Goal: Task Accomplishment & Management: Use online tool/utility

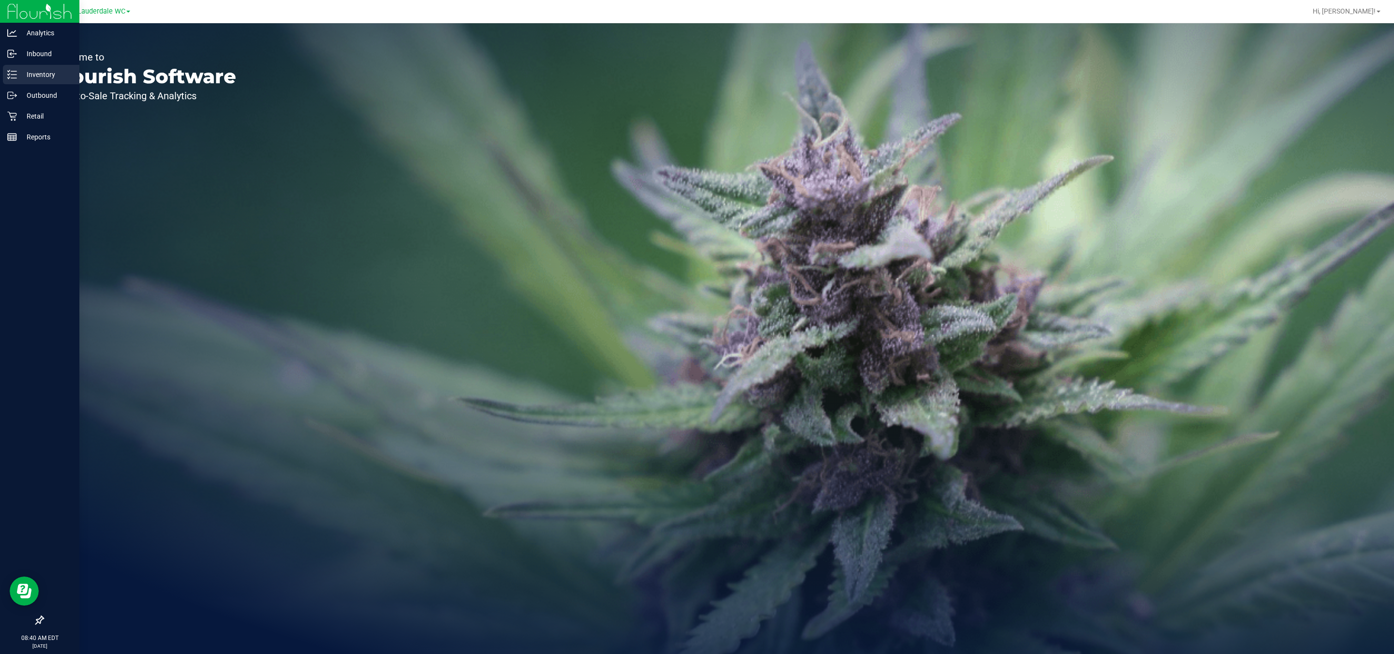
click at [4, 70] on div "Inventory" at bounding box center [41, 74] width 76 height 19
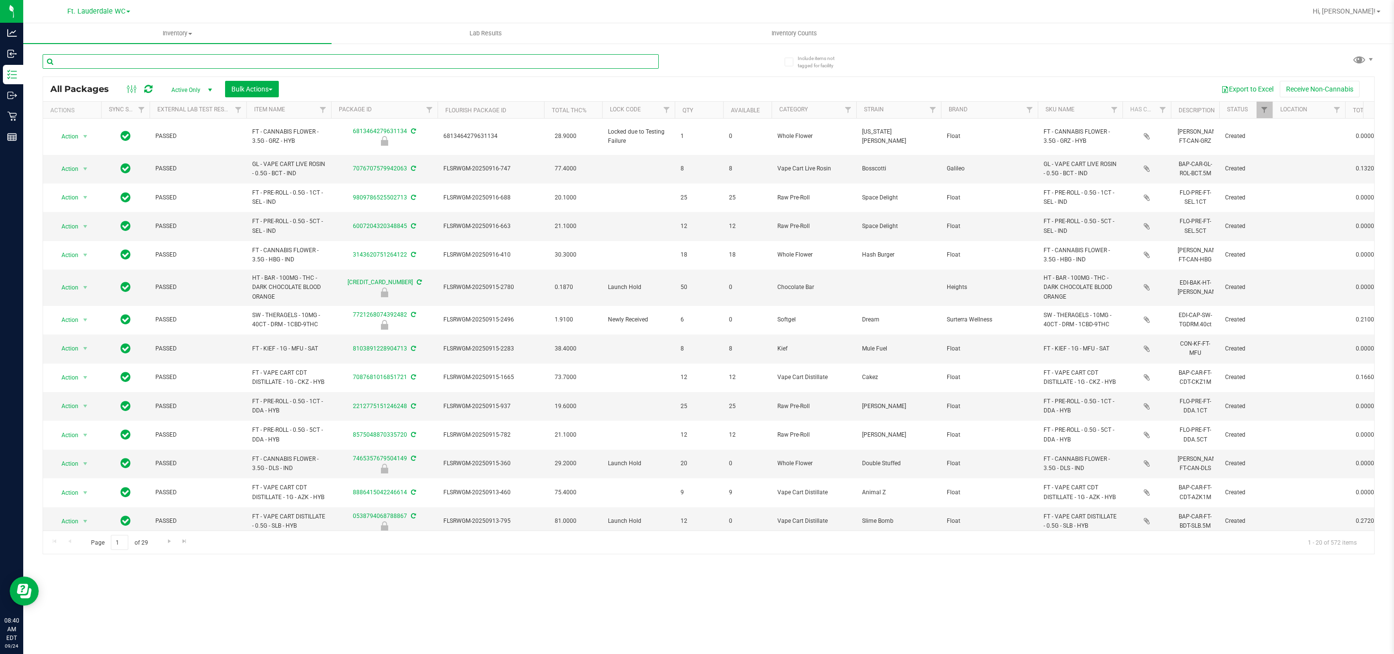
click at [151, 57] on input "text" at bounding box center [351, 61] width 616 height 15
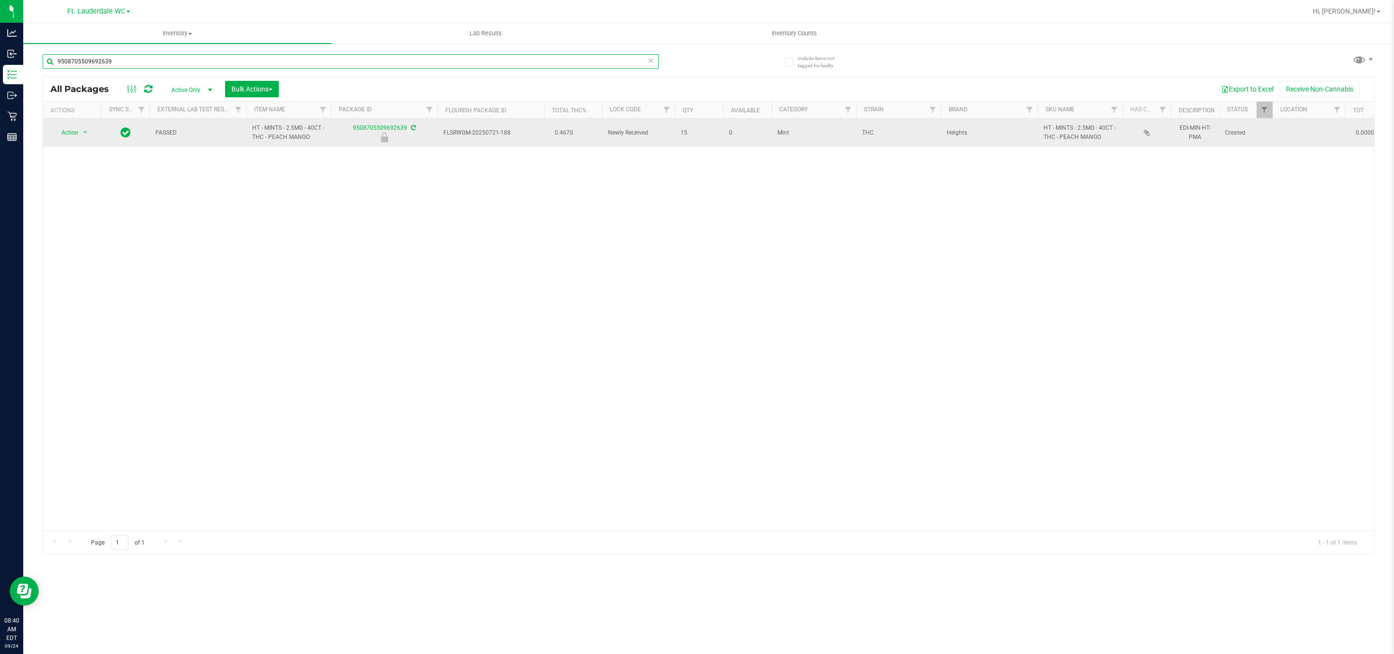
type input "9508705509692639"
click at [70, 134] on span "Action" at bounding box center [66, 133] width 26 height 14
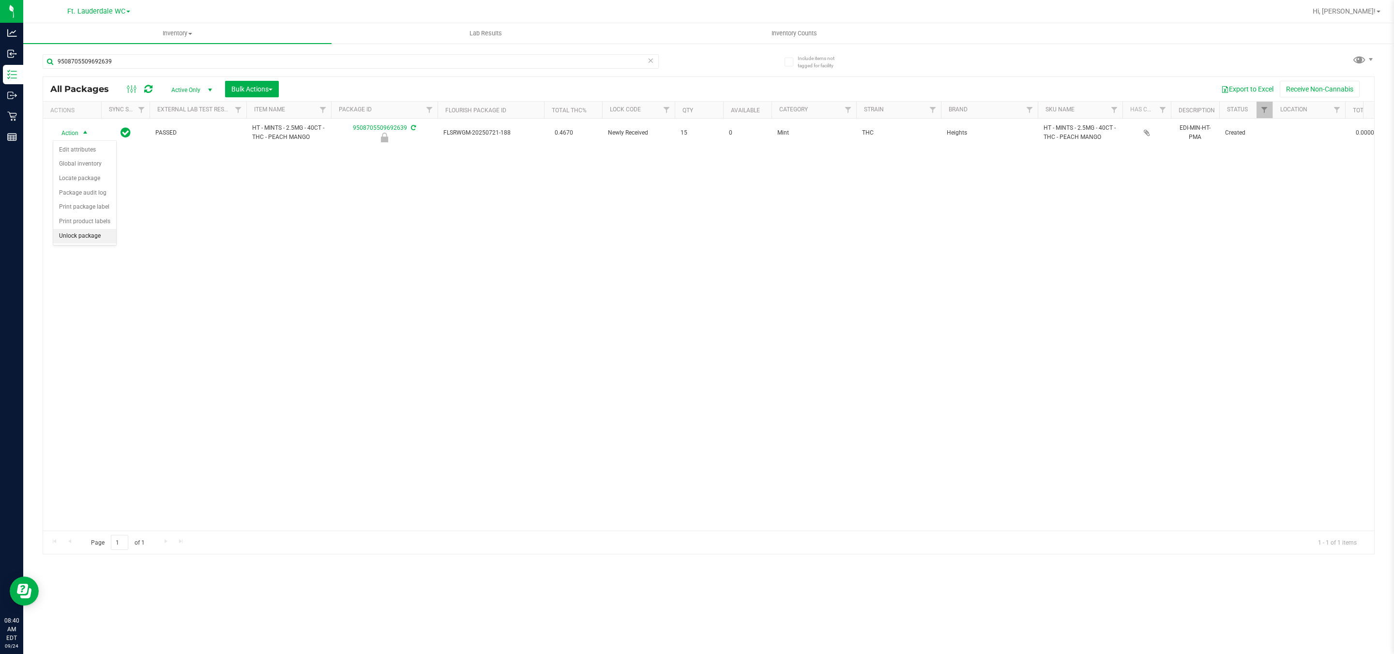
click at [97, 243] on li "Unlock package" at bounding box center [84, 236] width 63 height 15
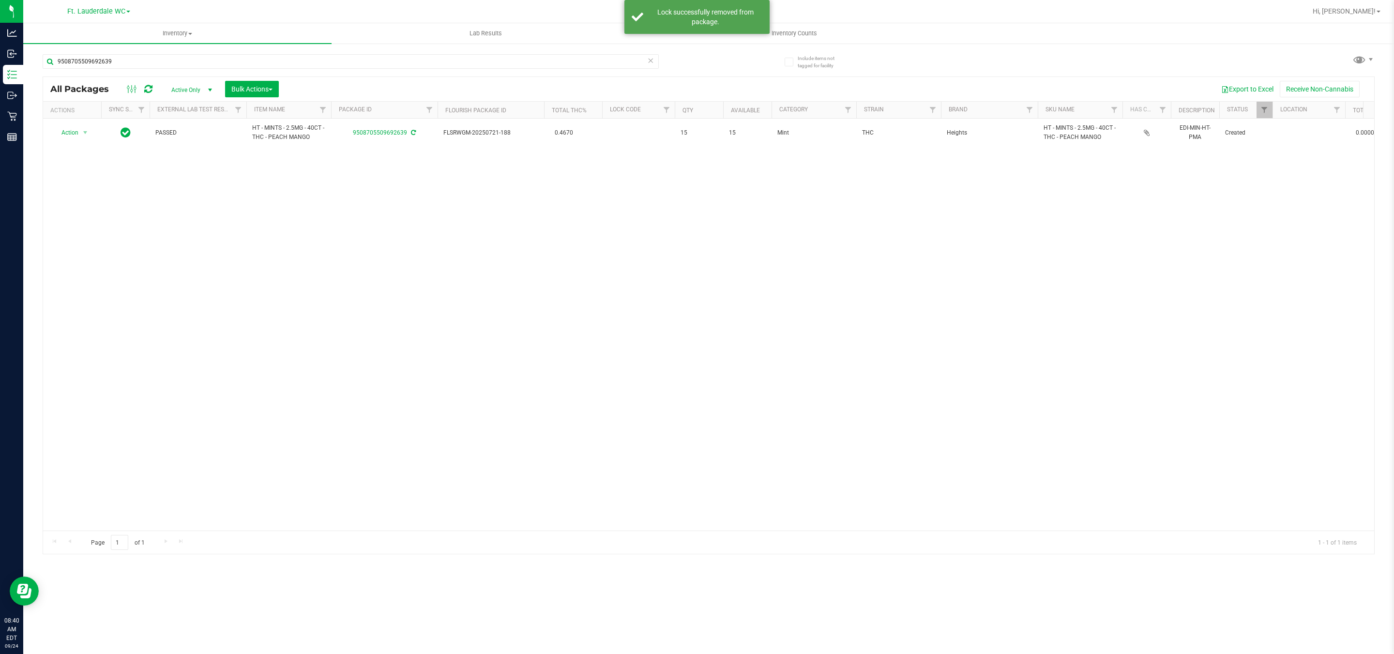
click at [651, 60] on icon at bounding box center [650, 60] width 7 height 12
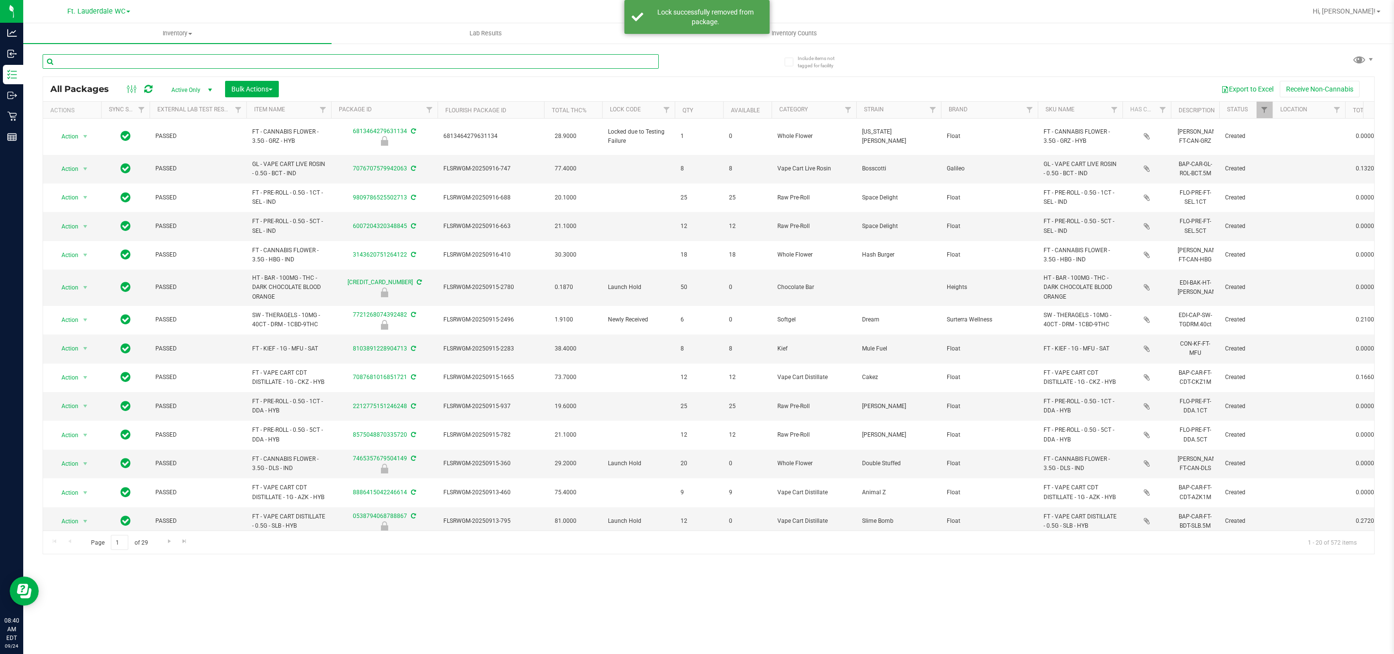
click at [239, 61] on input "text" at bounding box center [351, 61] width 616 height 15
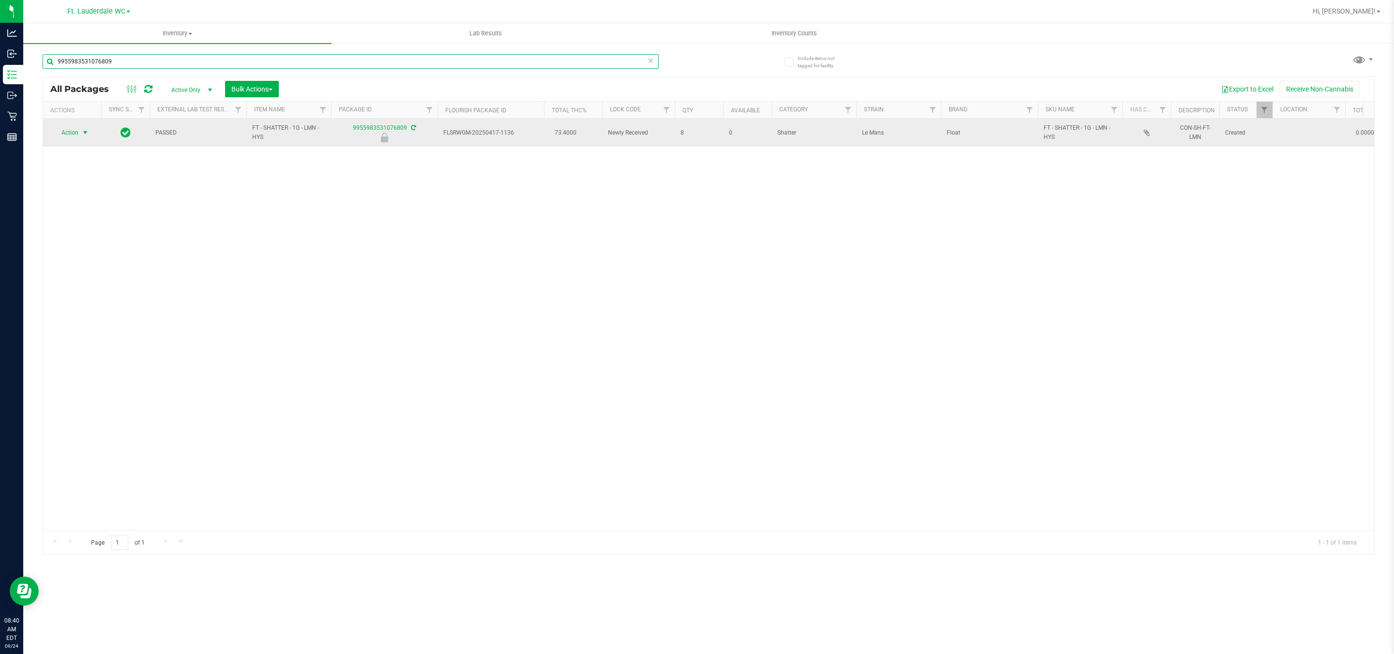
type input "9955983531076809"
click at [86, 134] on span "select" at bounding box center [85, 133] width 8 height 8
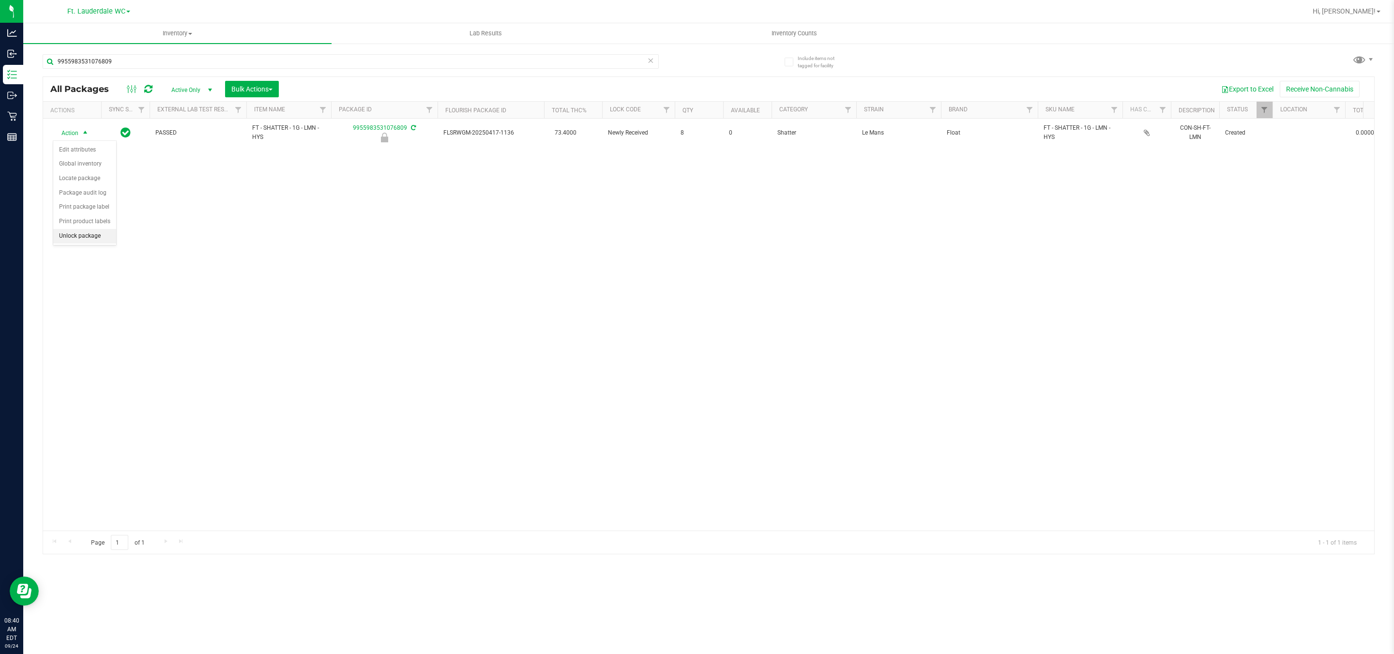
click at [99, 240] on li "Unlock package" at bounding box center [84, 236] width 63 height 15
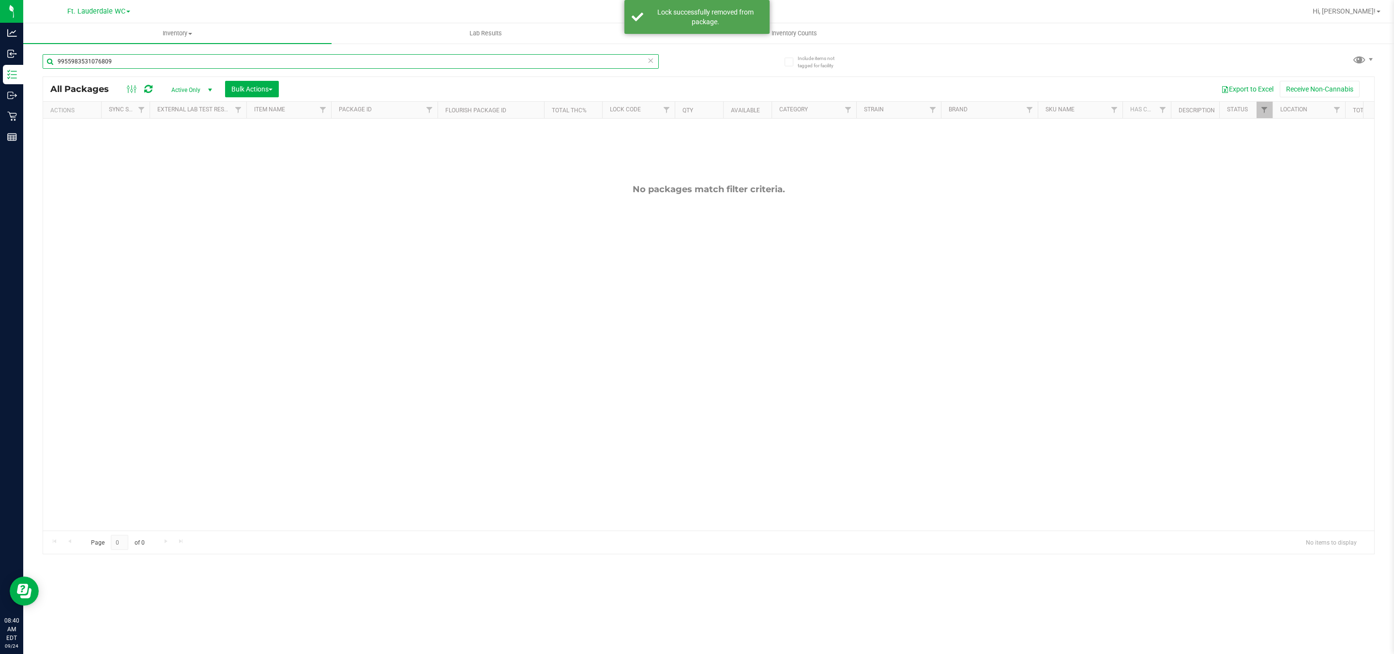
click at [641, 62] on input "9955983531076809" at bounding box center [351, 61] width 616 height 15
click at [651, 60] on icon at bounding box center [650, 60] width 7 height 12
click at [424, 61] on input "text" at bounding box center [351, 61] width 616 height 15
type input "3391063611369999"
click at [652, 60] on icon at bounding box center [650, 60] width 7 height 12
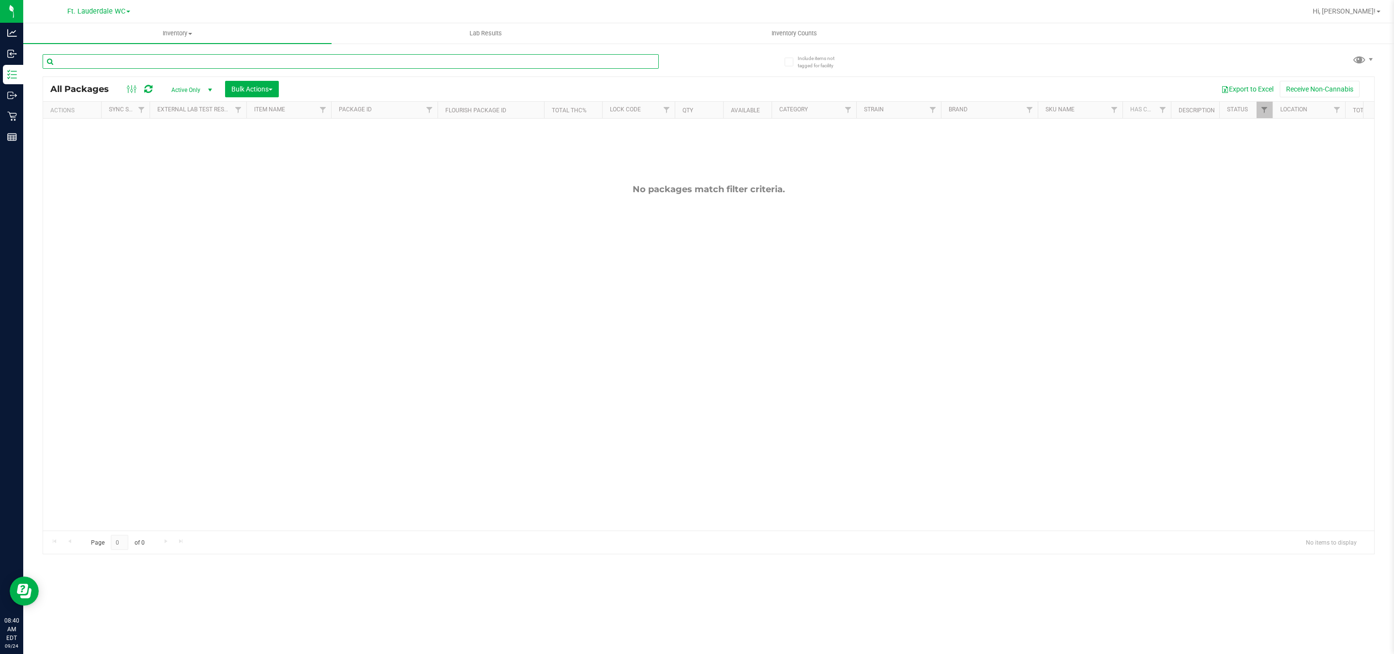
click at [402, 61] on input "text" at bounding box center [351, 61] width 616 height 15
type input "3"
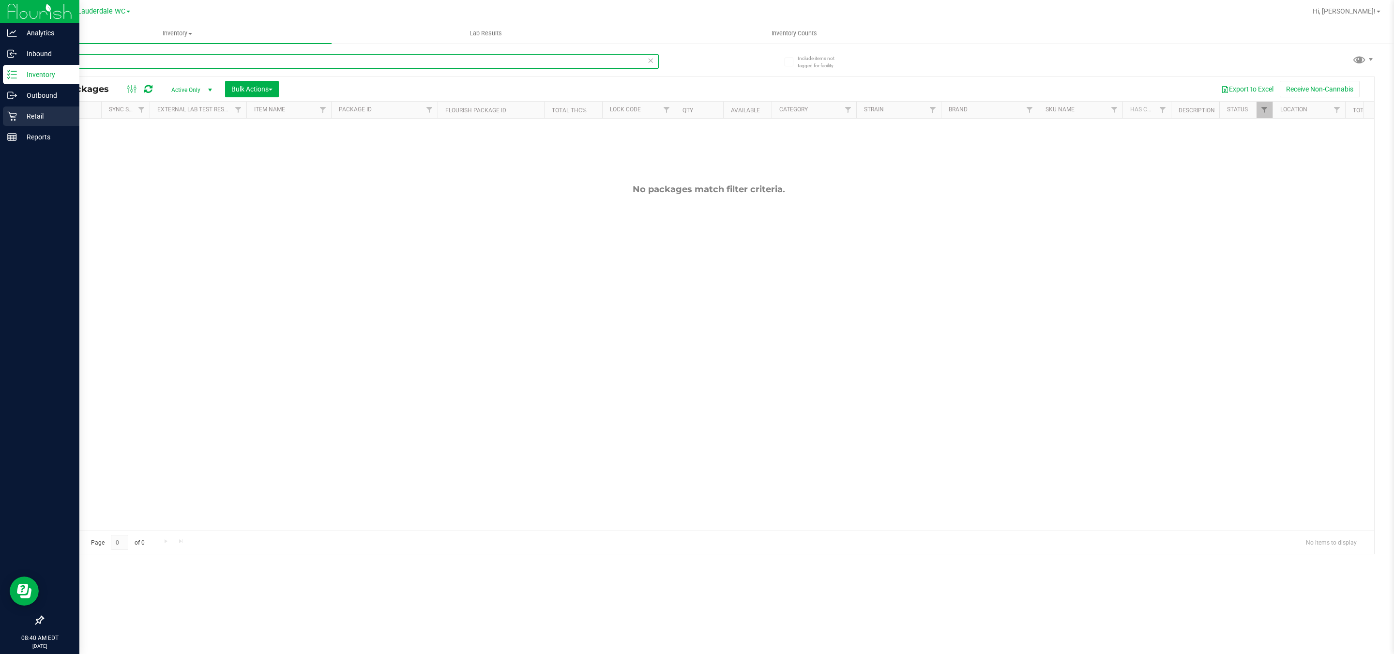
type input "TRS"
click at [39, 118] on p "Retail" at bounding box center [46, 116] width 58 height 12
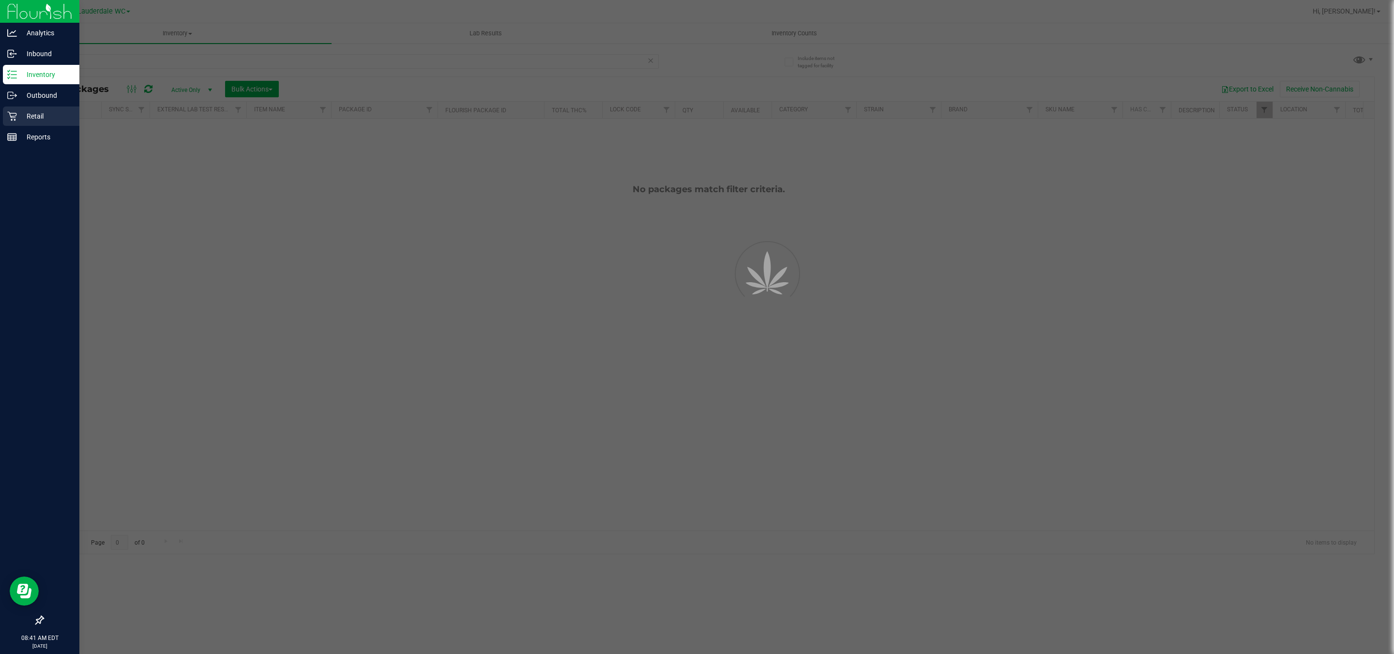
click at [39, 118] on p "Retail" at bounding box center [46, 116] width 58 height 12
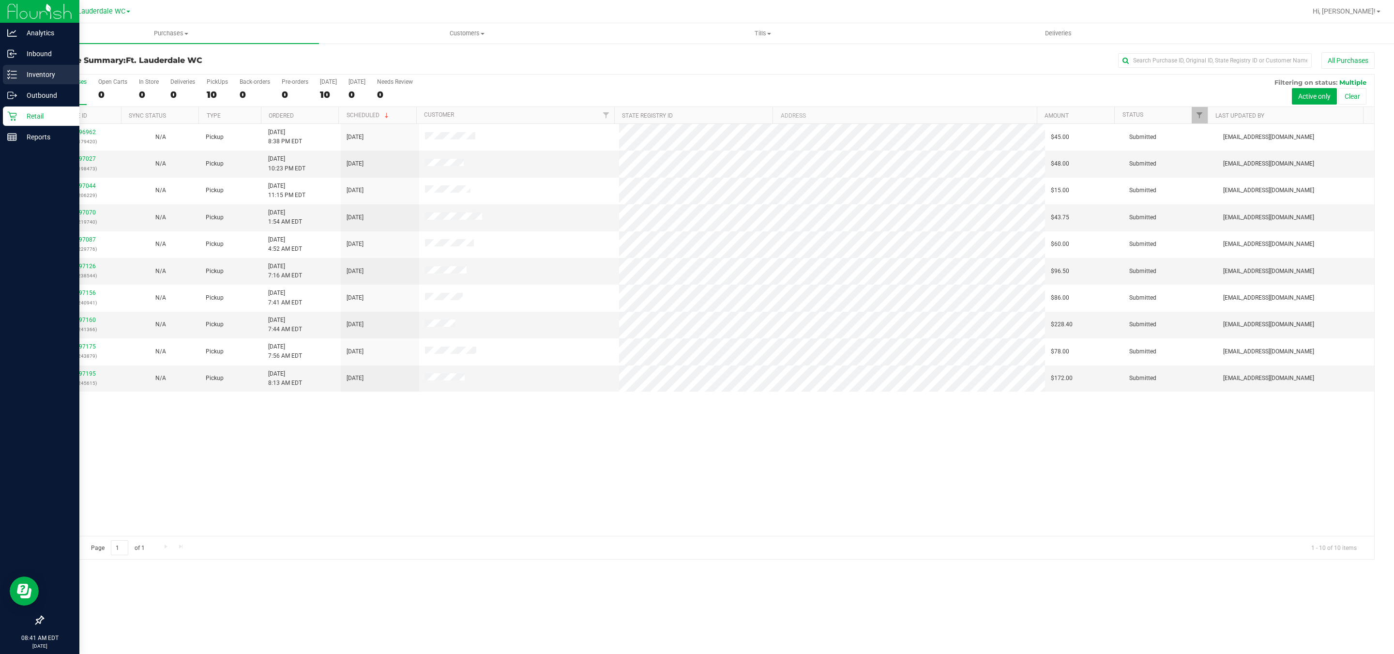
click at [53, 80] on div "Inventory" at bounding box center [41, 74] width 76 height 19
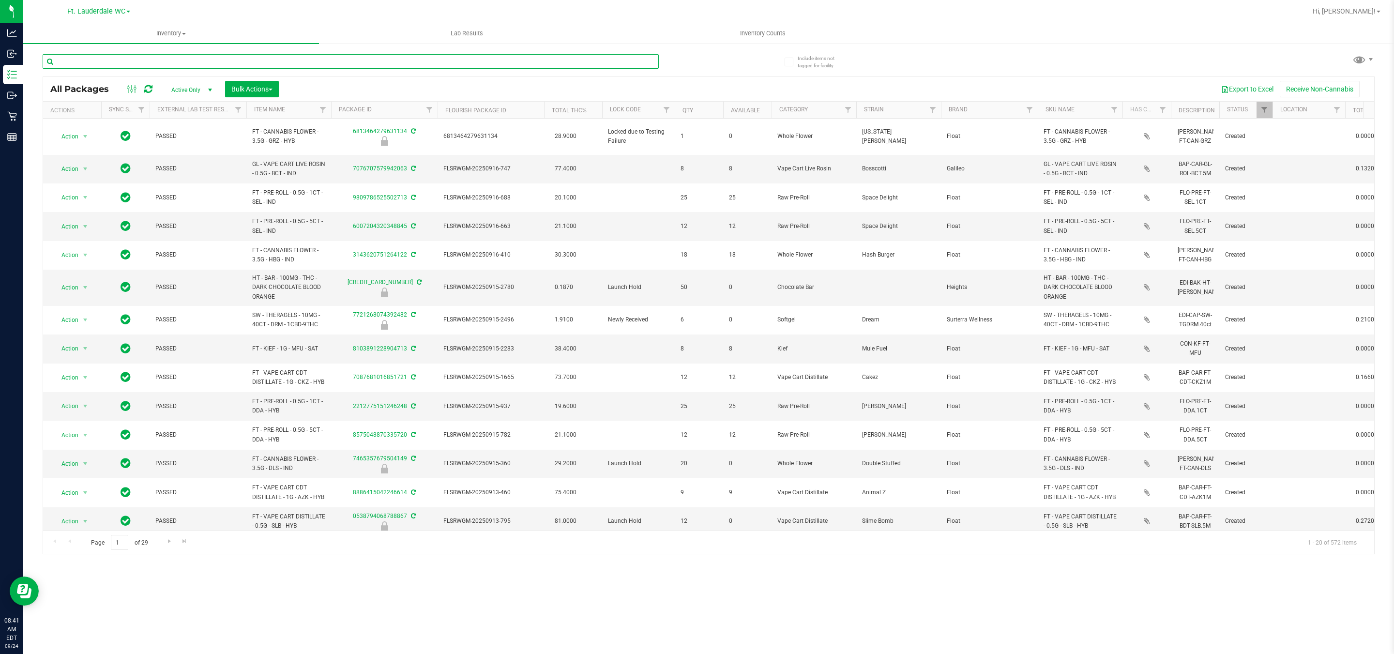
click at [94, 60] on input "text" at bounding box center [351, 61] width 616 height 15
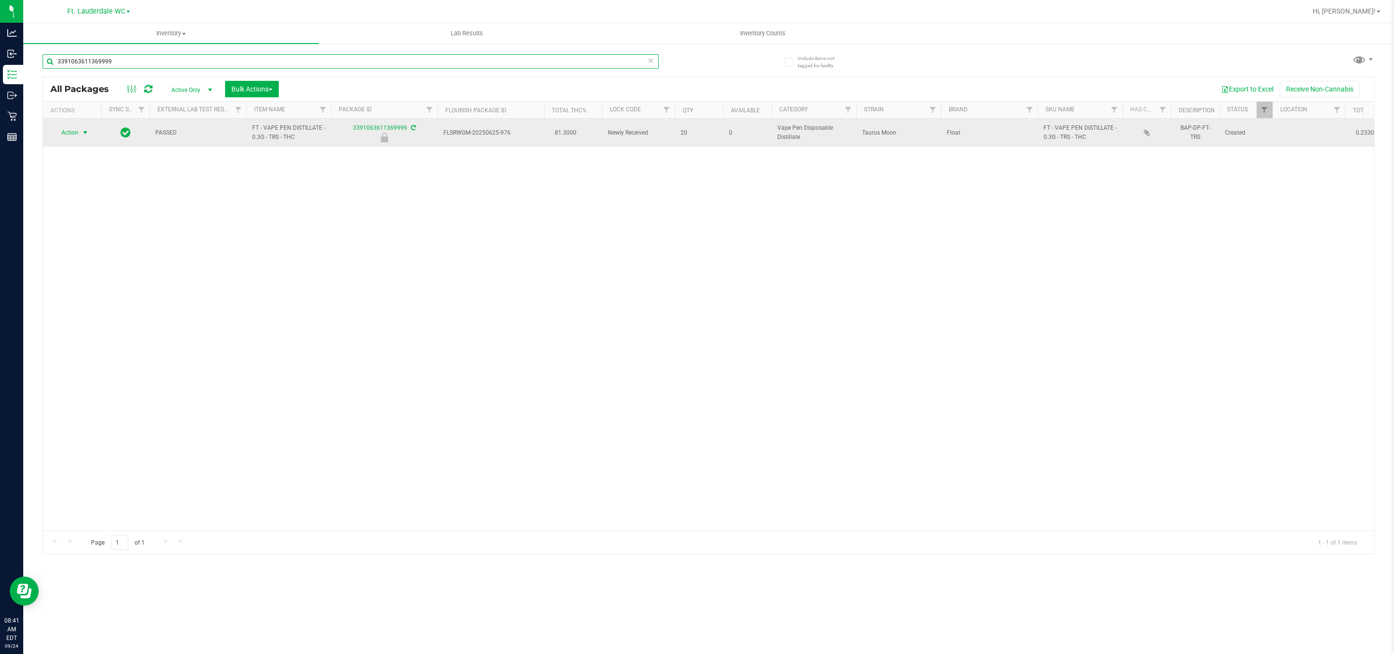
type input "3391063611369999"
click at [84, 134] on span "select" at bounding box center [85, 133] width 8 height 8
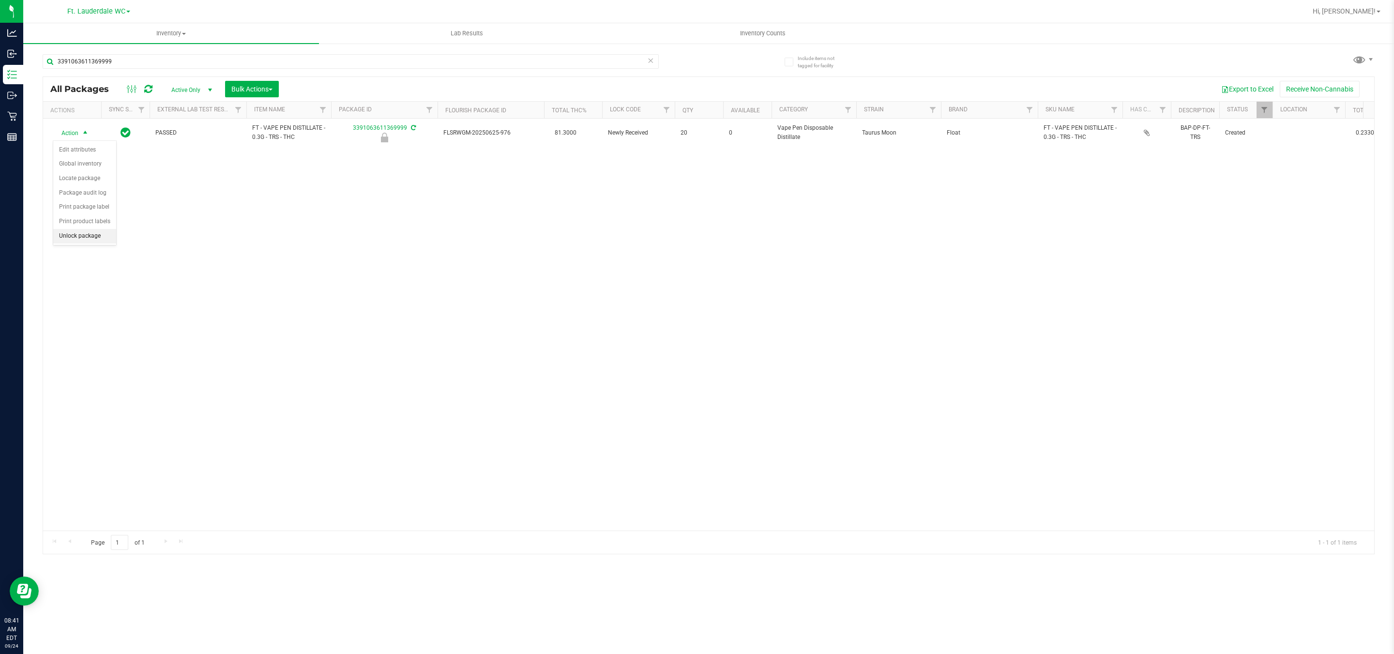
click at [86, 244] on li "Unlock package" at bounding box center [84, 236] width 63 height 15
click at [652, 60] on icon at bounding box center [650, 60] width 7 height 12
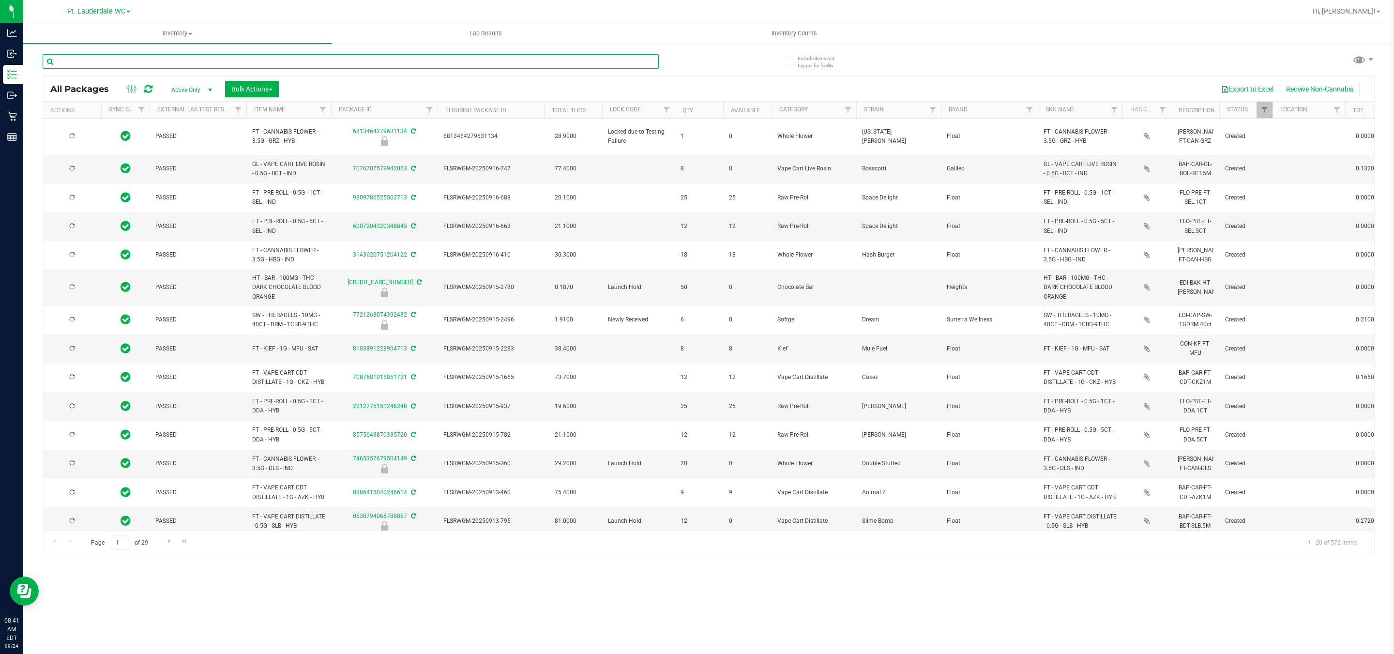
click at [454, 61] on input "text" at bounding box center [351, 61] width 616 height 15
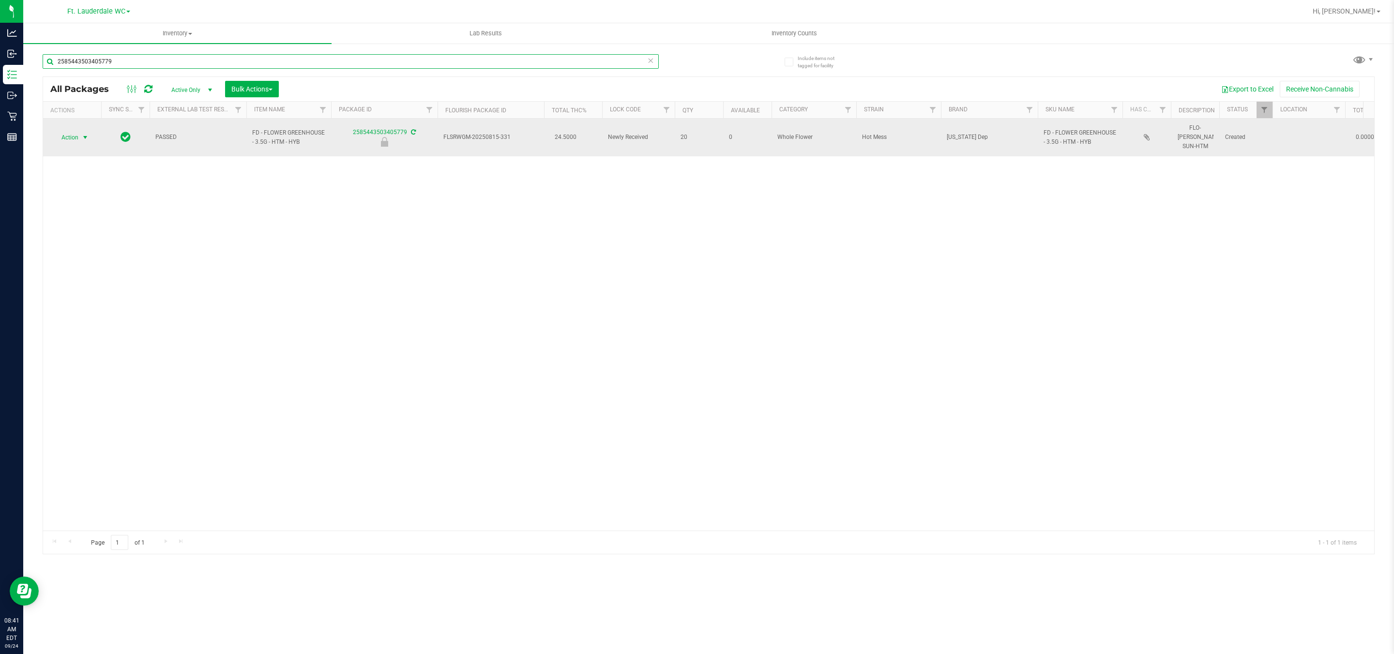
type input "2585443503405779"
click at [85, 134] on span "select" at bounding box center [85, 138] width 8 height 8
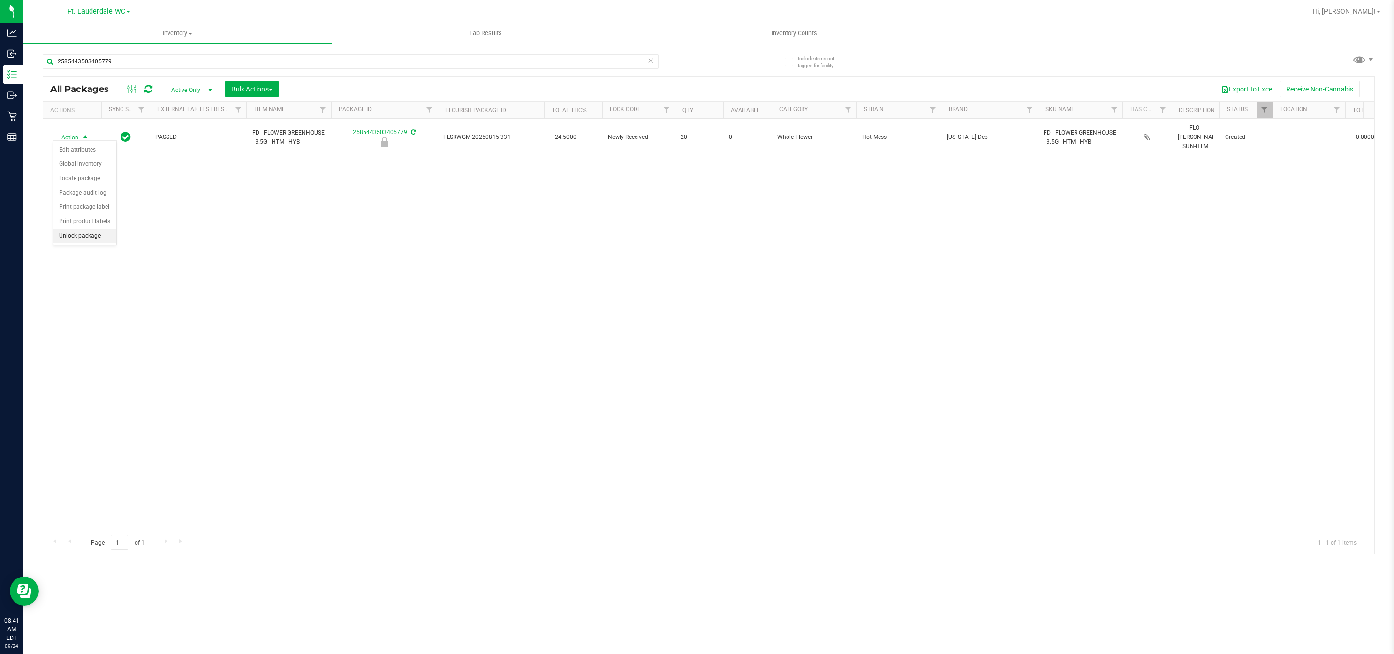
click at [95, 239] on li "Unlock package" at bounding box center [84, 236] width 63 height 15
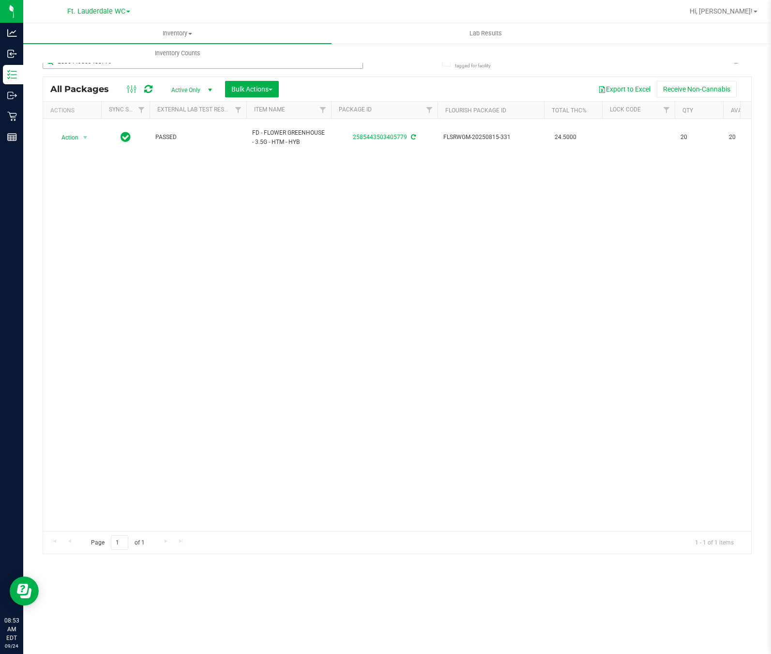
click at [147, 63] on input "2585443503405779" at bounding box center [203, 61] width 321 height 15
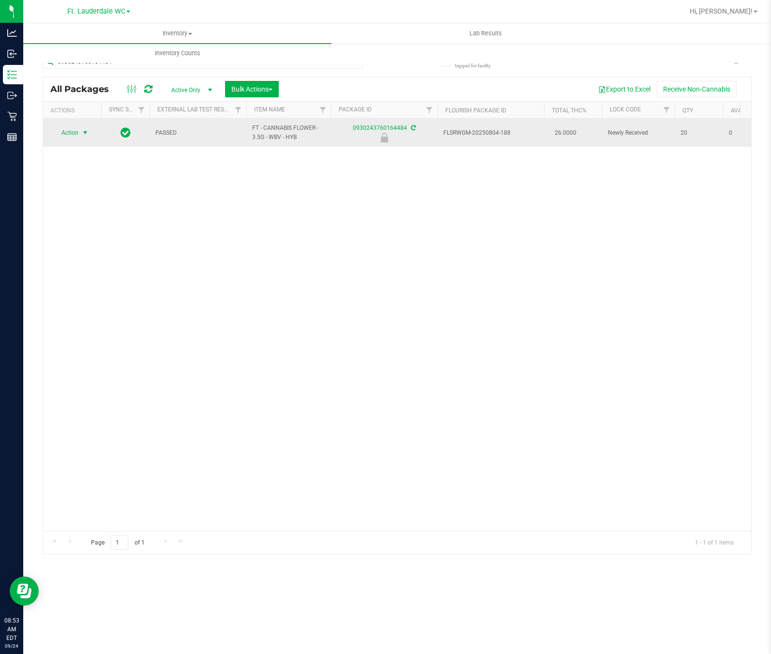
type input "0930243760164484"
click at [70, 132] on span "Action" at bounding box center [66, 133] width 26 height 14
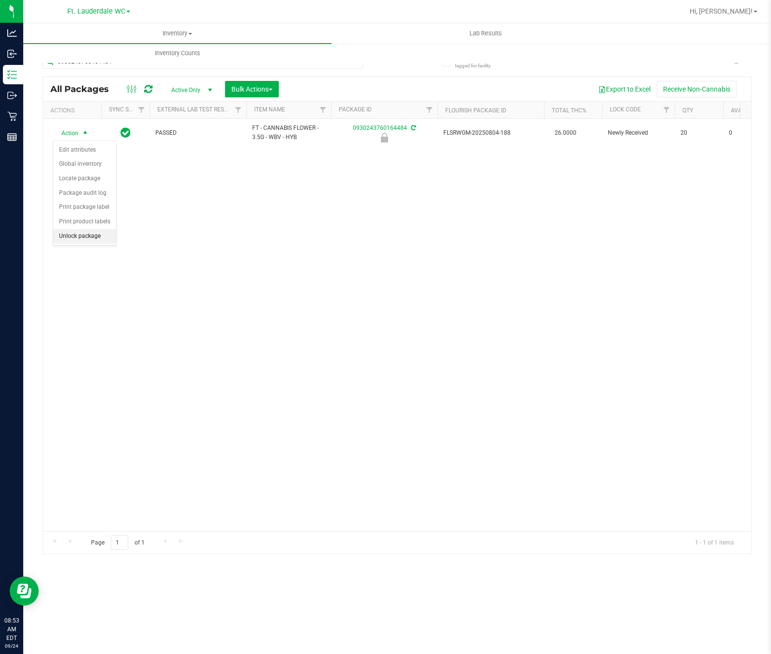
drag, startPoint x: 60, startPoint y: 238, endPoint x: 138, endPoint y: 76, distance: 179.9
click at [61, 238] on li "Unlock package" at bounding box center [84, 236] width 63 height 15
